Goal: Transaction & Acquisition: Purchase product/service

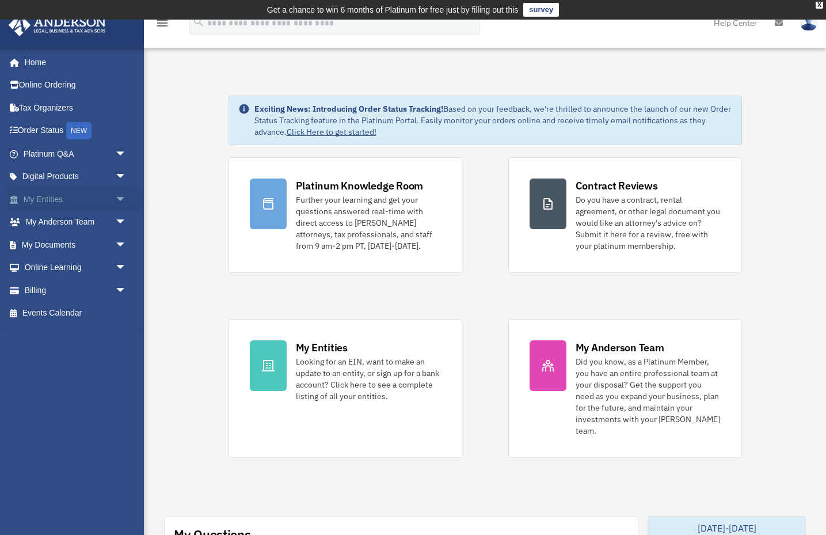
click at [123, 197] on span "arrow_drop_down" at bounding box center [126, 200] width 23 height 24
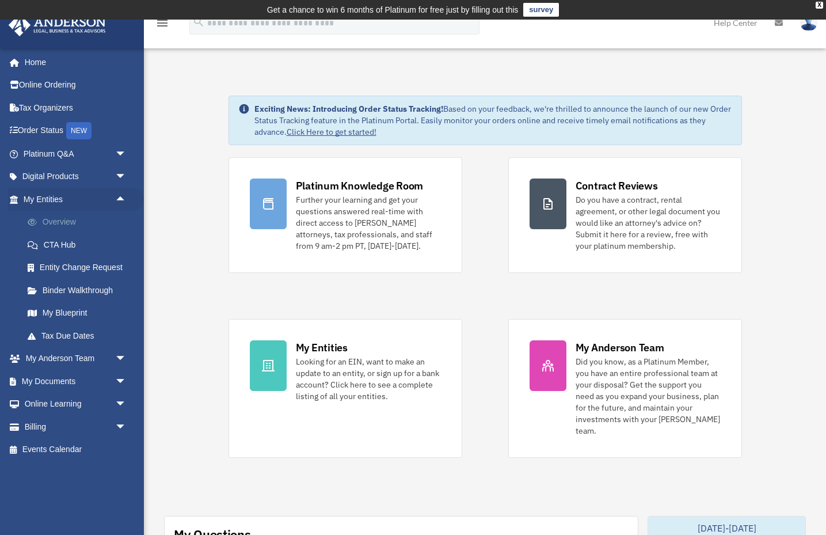
click at [71, 222] on link "Overview" at bounding box center [80, 222] width 128 height 23
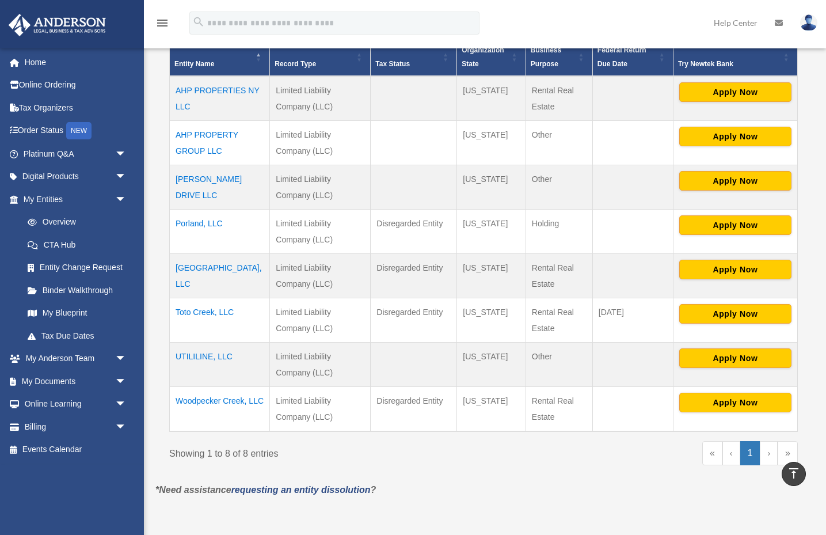
scroll to position [270, 0]
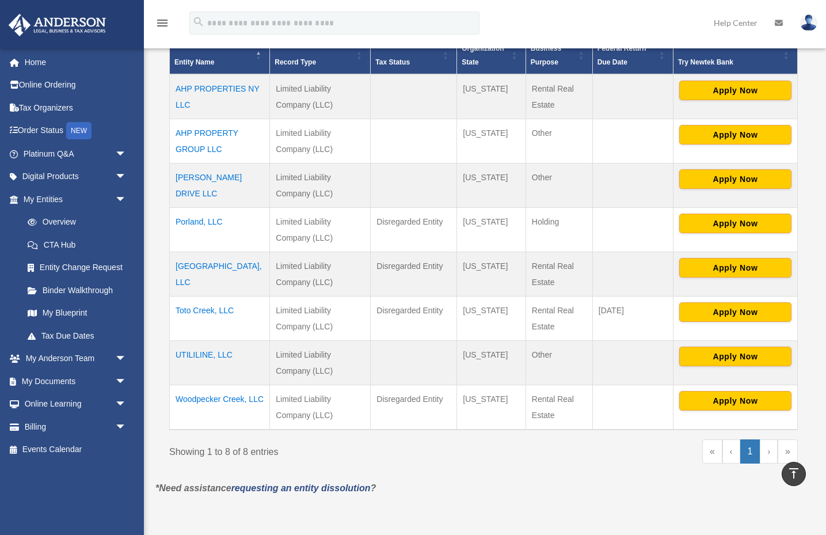
click at [221, 264] on td "Riverwood Island, LLC" at bounding box center [220, 274] width 100 height 44
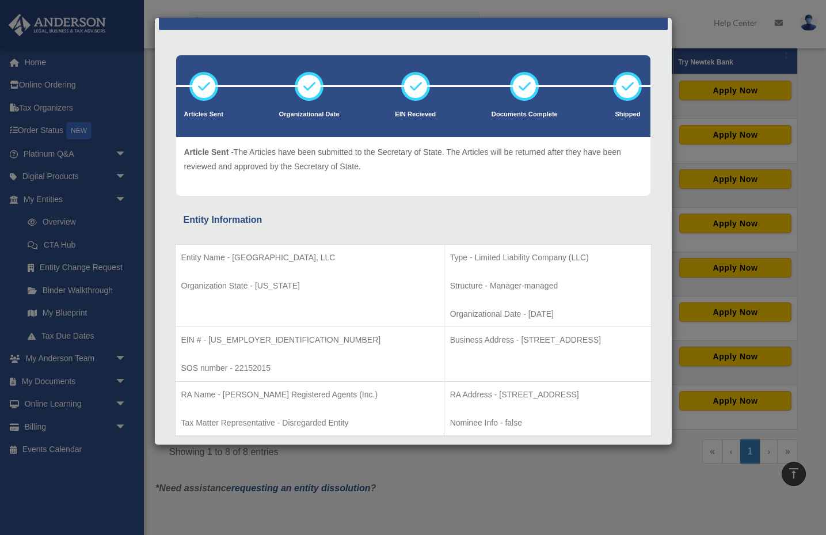
scroll to position [20, 0]
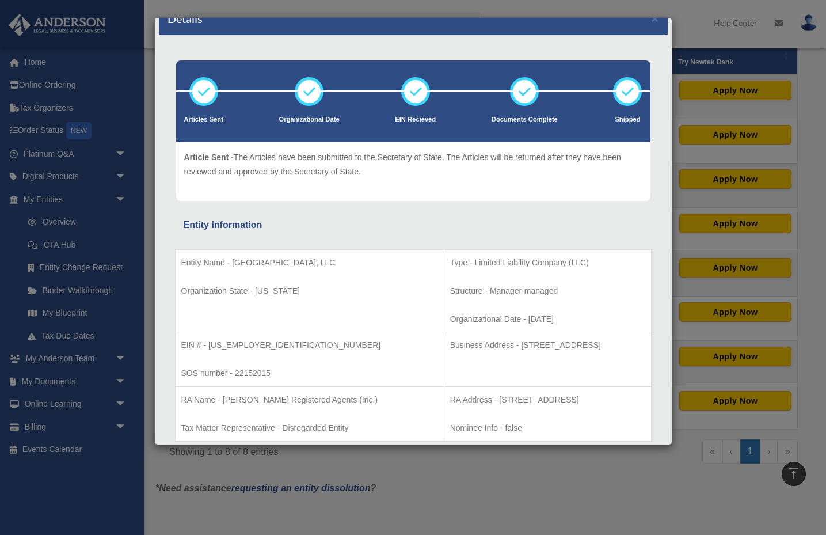
click at [732, 287] on div "Details × Articles Sent Organizational Date" at bounding box center [413, 267] width 826 height 535
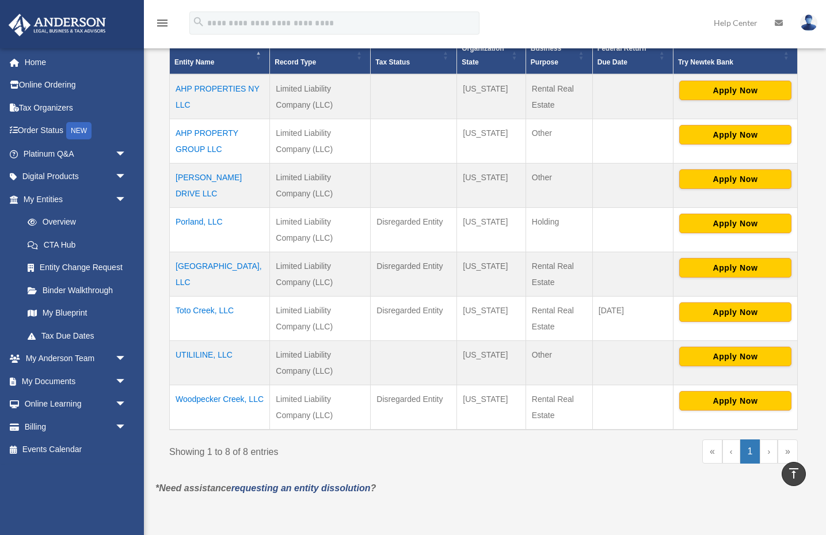
click at [209, 310] on td "Toto Creek, LLC" at bounding box center [220, 319] width 100 height 44
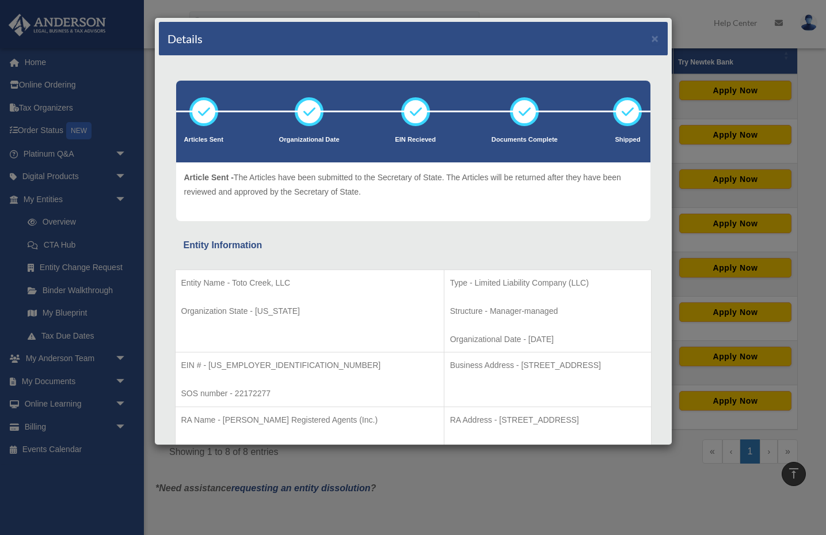
scroll to position [0, 0]
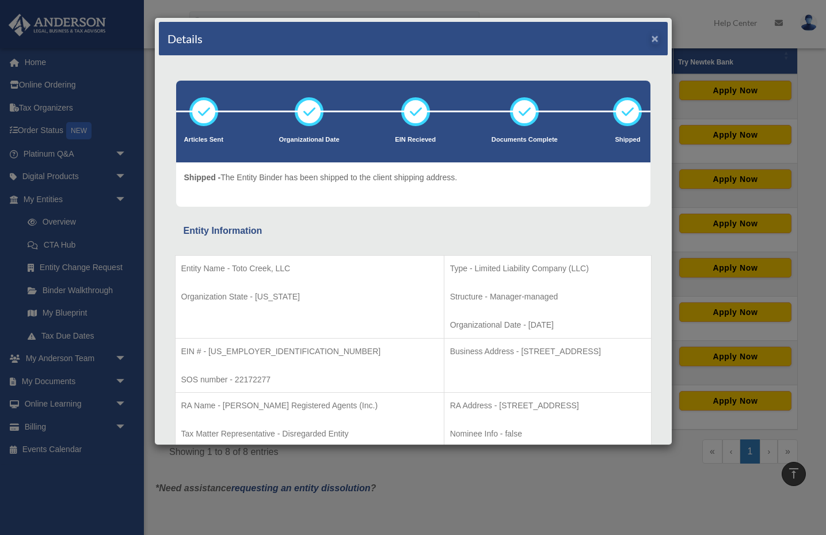
click at [654, 39] on button "×" at bounding box center [655, 38] width 7 height 12
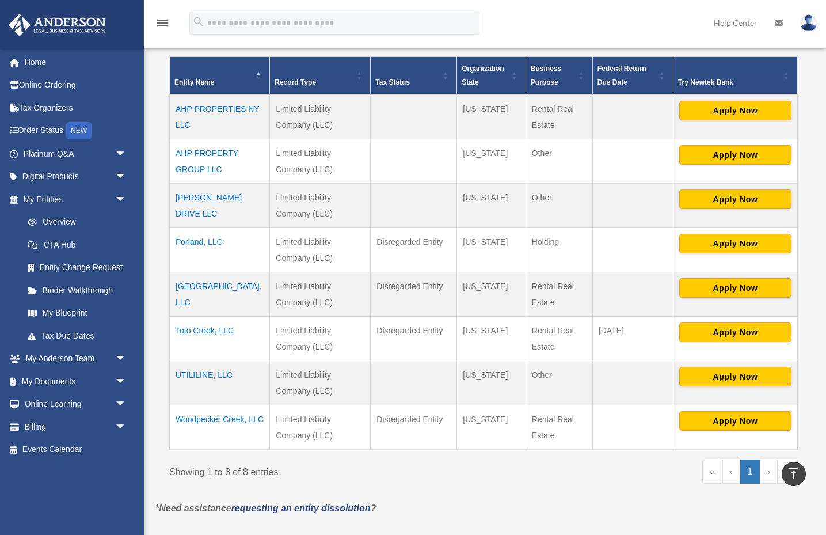
scroll to position [250, 0]
click at [33, 426] on link "Billing arrow_drop_down" at bounding box center [76, 426] width 136 height 23
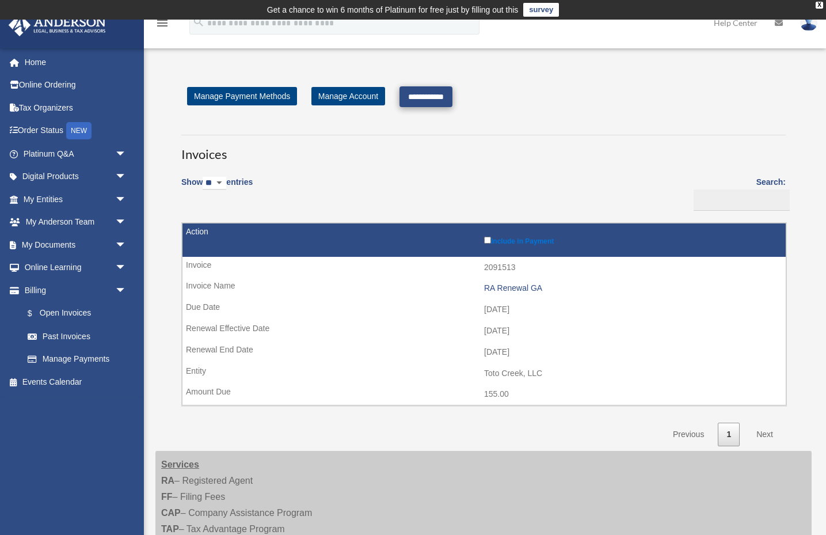
click at [434, 99] on input "**********" at bounding box center [426, 96] width 53 height 21
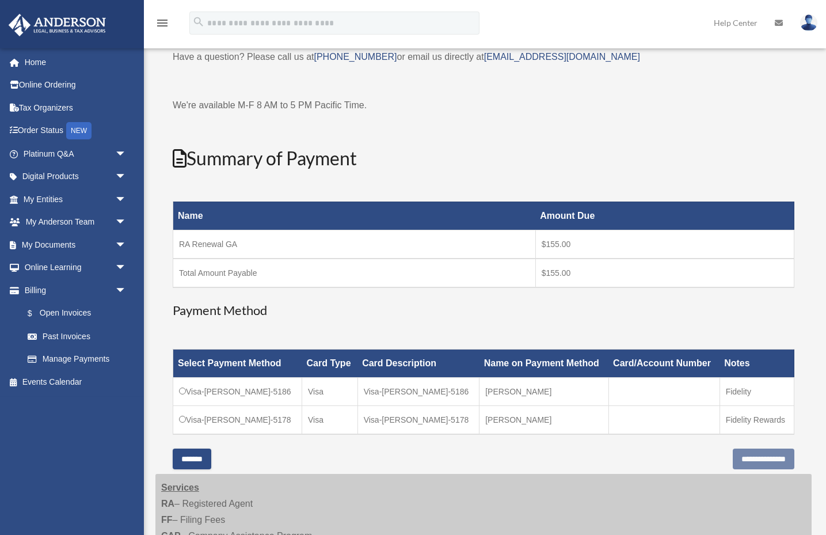
scroll to position [71, 0]
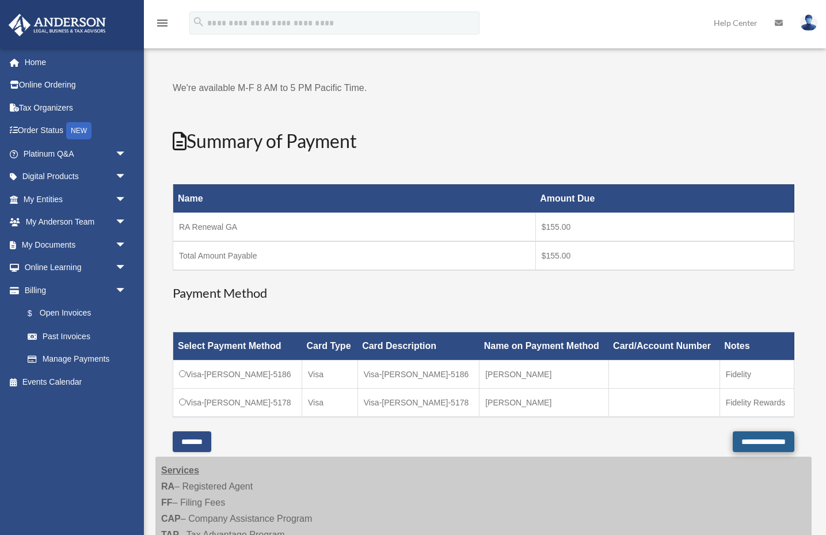
click at [763, 439] on input "**********" at bounding box center [764, 441] width 62 height 21
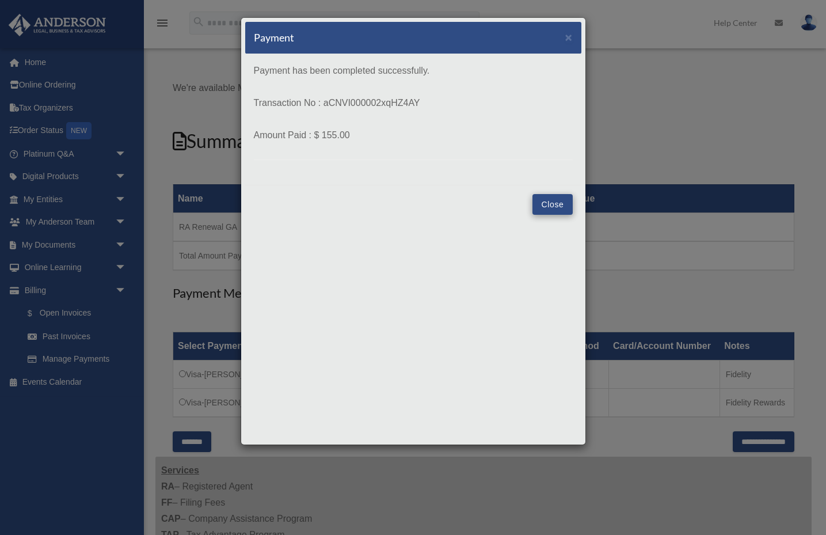
click at [551, 203] on button "Close" at bounding box center [553, 204] width 40 height 21
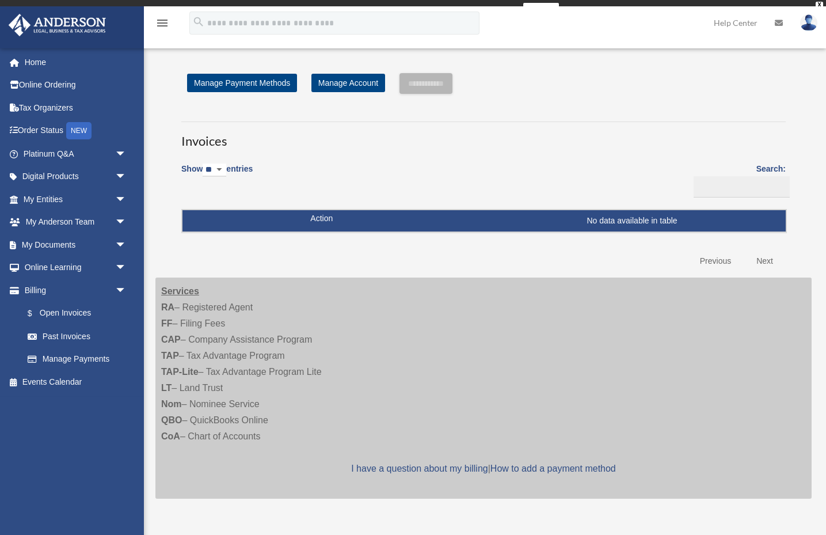
scroll to position [71, 0]
